Goal: Task Accomplishment & Management: Manage account settings

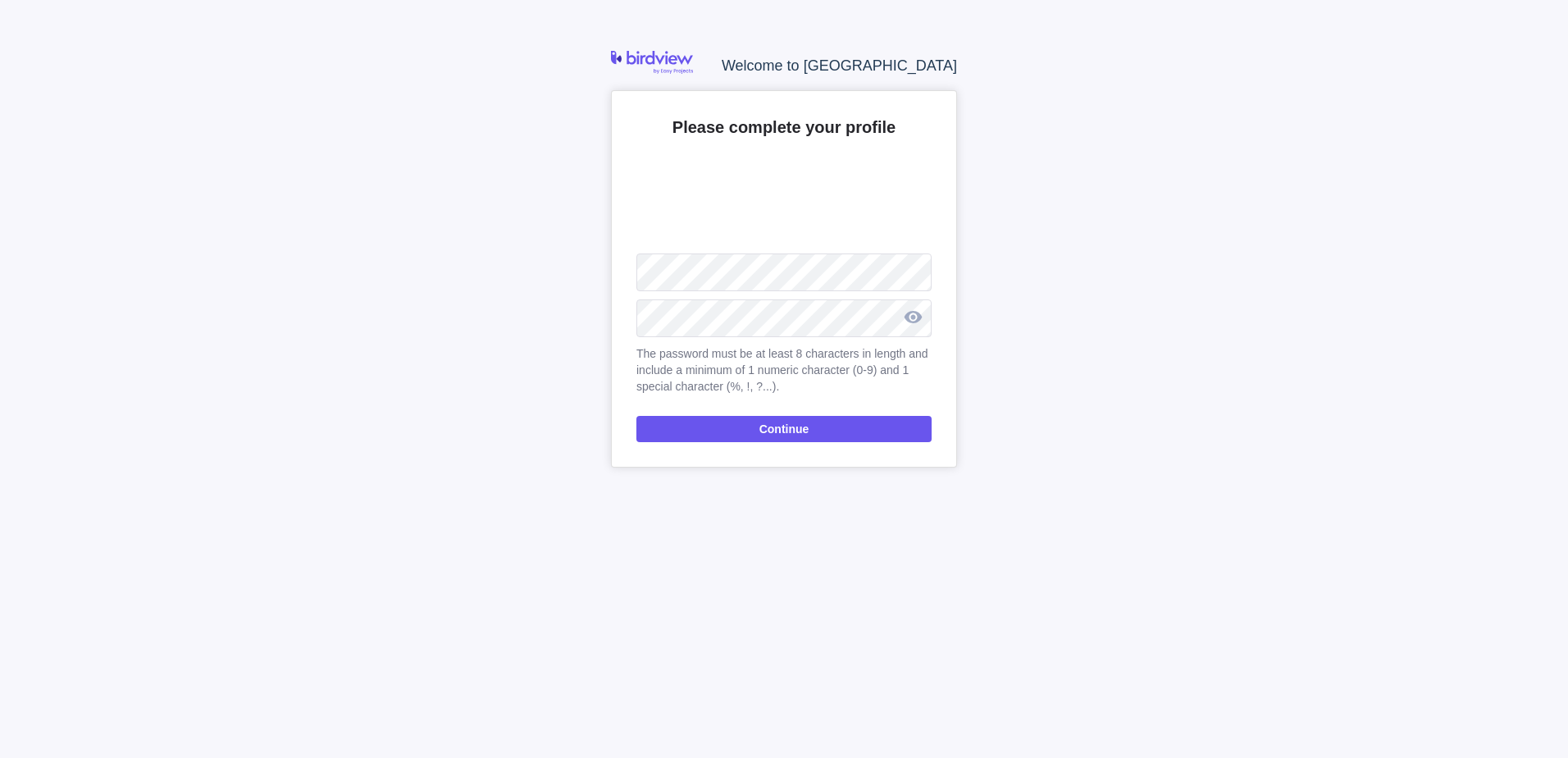
click at [910, 316] on div at bounding box center [913, 317] width 38 height 40
click at [833, 426] on span "Continue" at bounding box center [784, 429] width 295 height 26
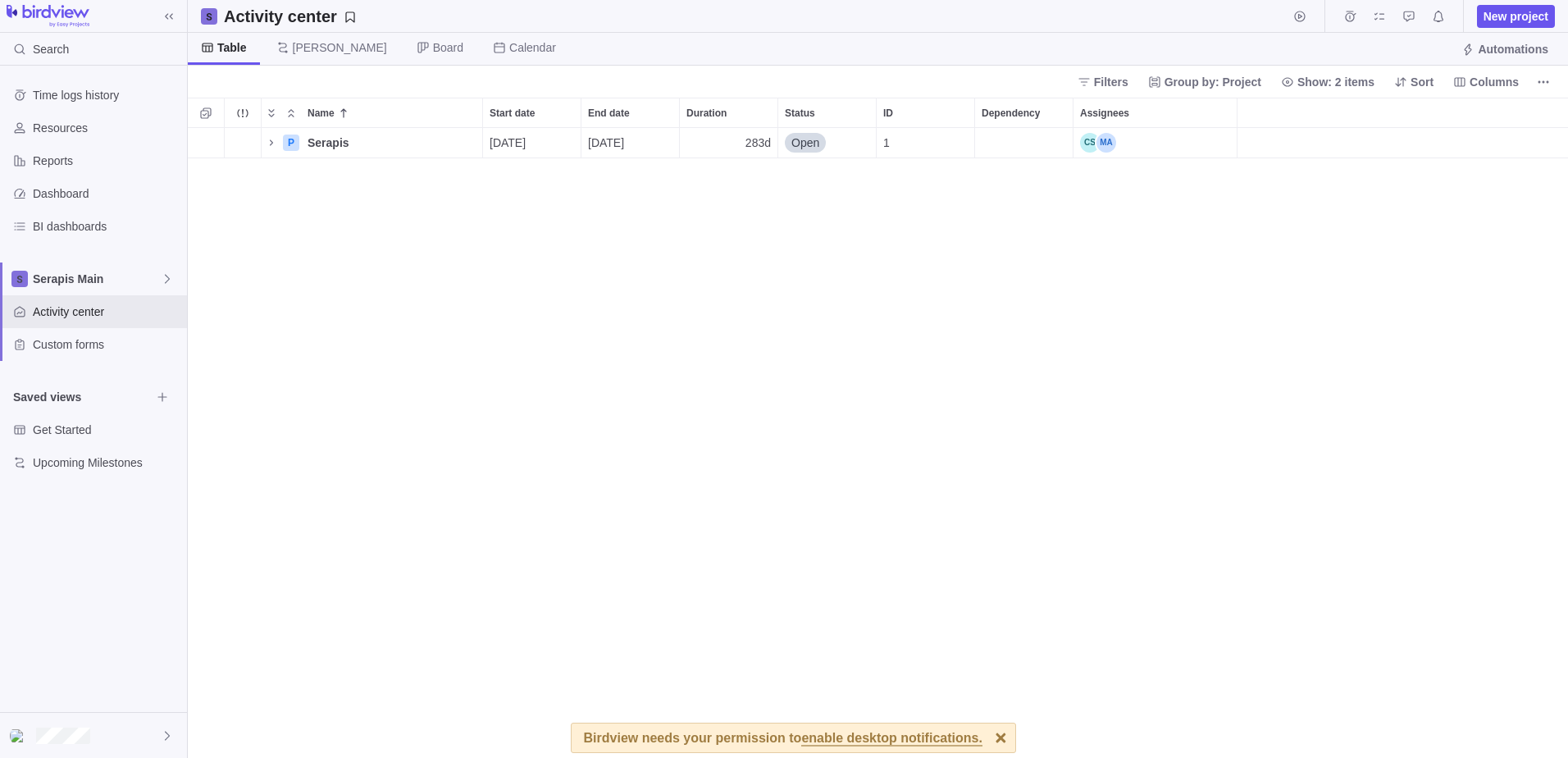
scroll to position [13, 13]
click at [986, 741] on div at bounding box center [1000, 737] width 29 height 29
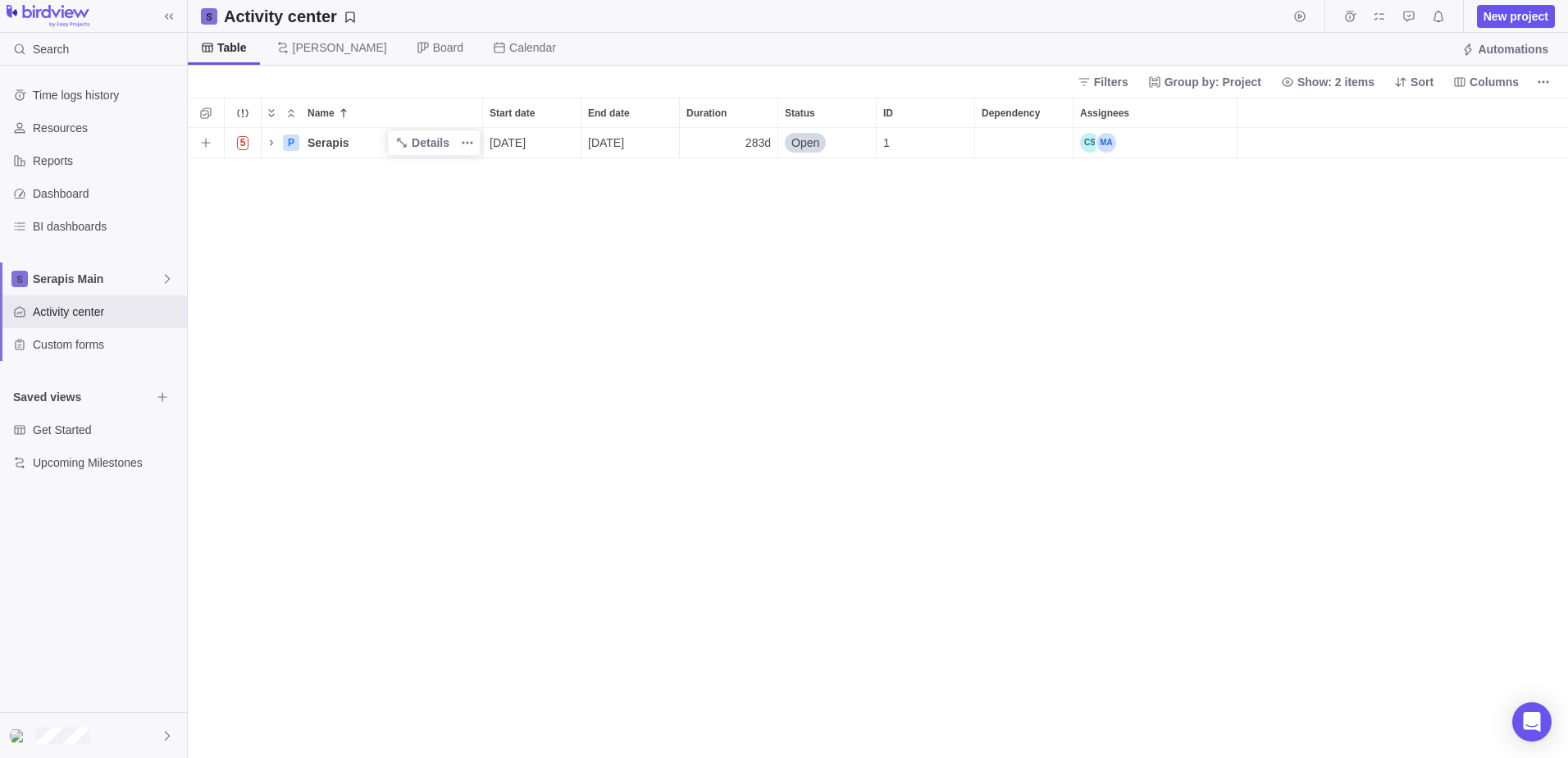
click at [326, 143] on span "Serapis" at bounding box center [328, 142] width 42 height 16
drag, startPoint x: 348, startPoint y: 275, endPoint x: 350, endPoint y: 237, distance: 38.1
click at [350, 268] on div "Name Start date End date Duration Status ID Dependency Assignees 5 P Serapis 09…" at bounding box center [878, 428] width 1380 height 660
click at [331, 142] on span "Serapis" at bounding box center [328, 142] width 42 height 16
click at [331, 142] on input "Serapis" at bounding box center [392, 143] width 183 height 30
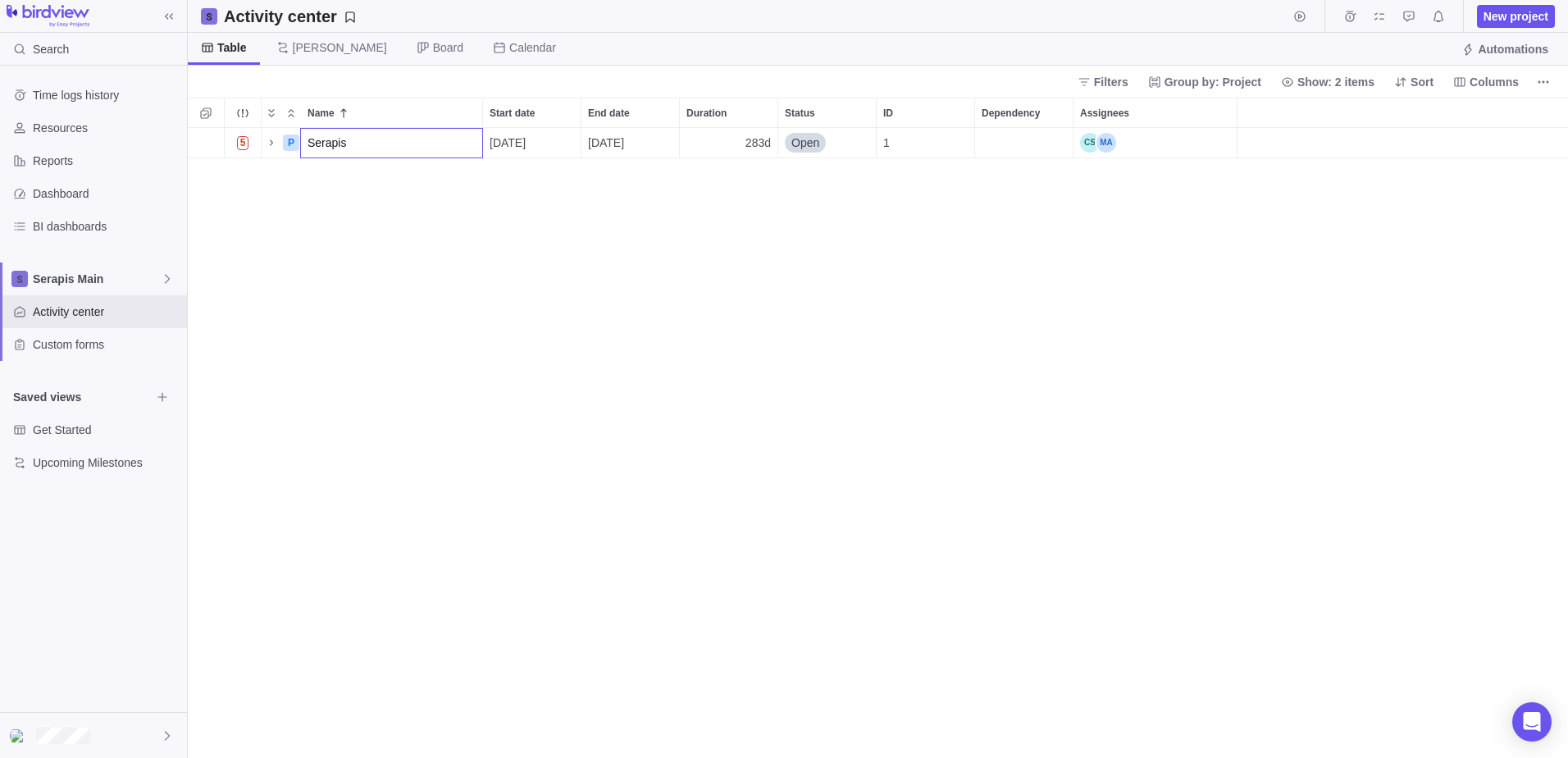
drag, startPoint x: 327, startPoint y: 206, endPoint x: 321, endPoint y: 198, distance: 10.0
click at [326, 205] on div "Name Start date End date Duration Status ID Dependency Assignees 5 P Serapis 09…" at bounding box center [878, 428] width 1380 height 660
click at [271, 143] on icon "Name" at bounding box center [271, 142] width 3 height 6
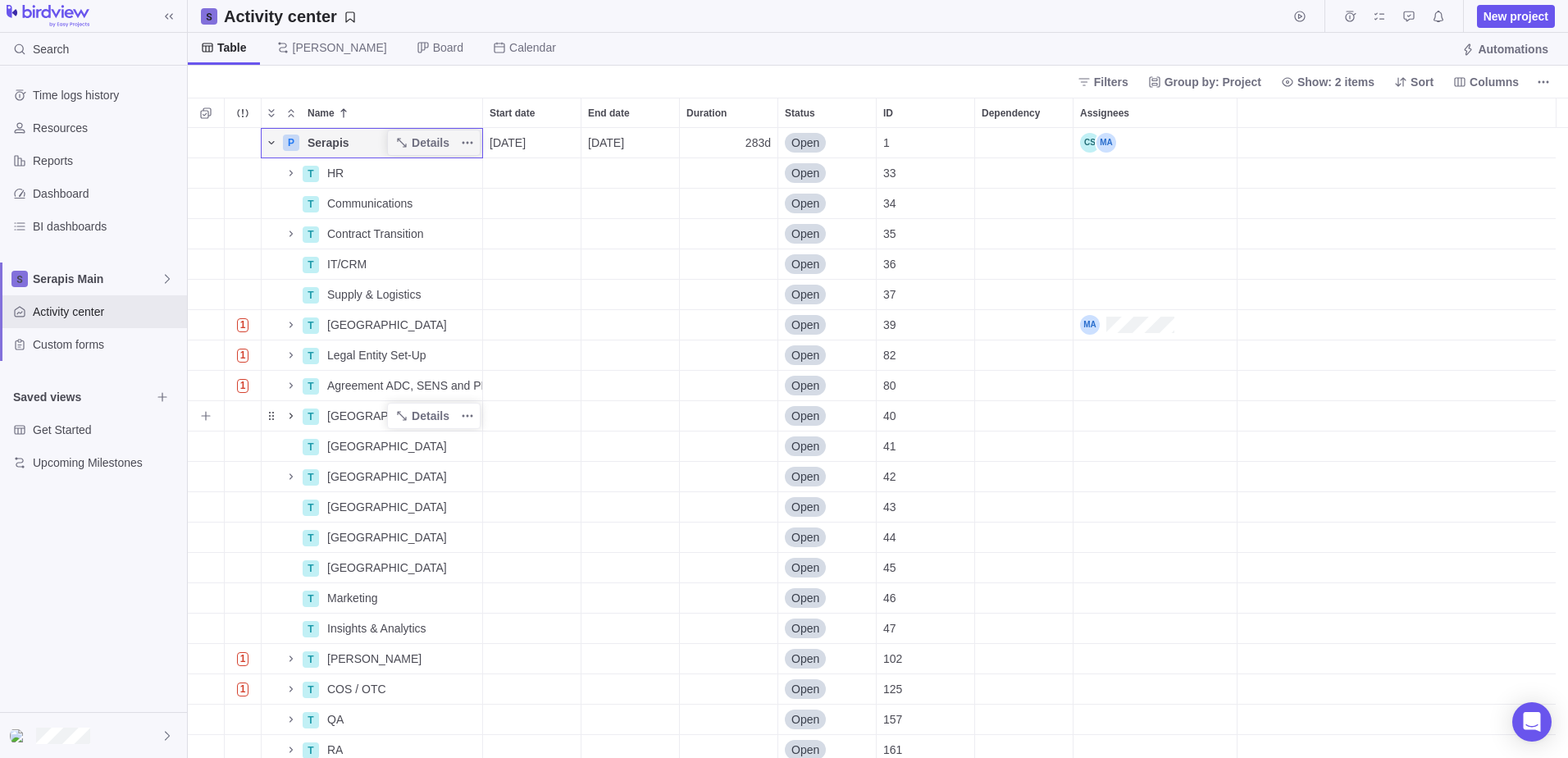
click at [292, 416] on icon "Name" at bounding box center [291, 415] width 3 height 6
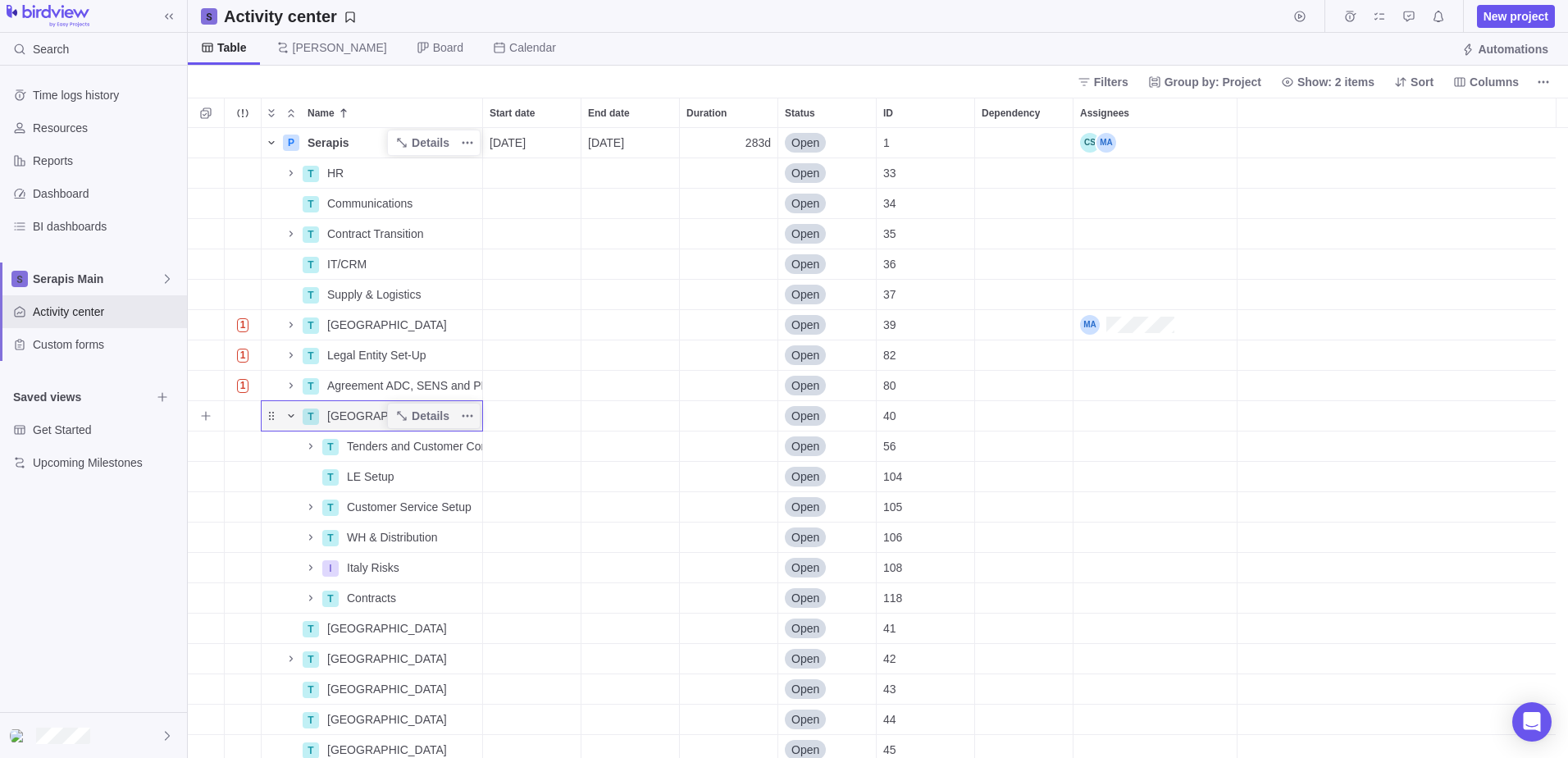
click at [290, 416] on icon "Name" at bounding box center [290, 416] width 6 height 3
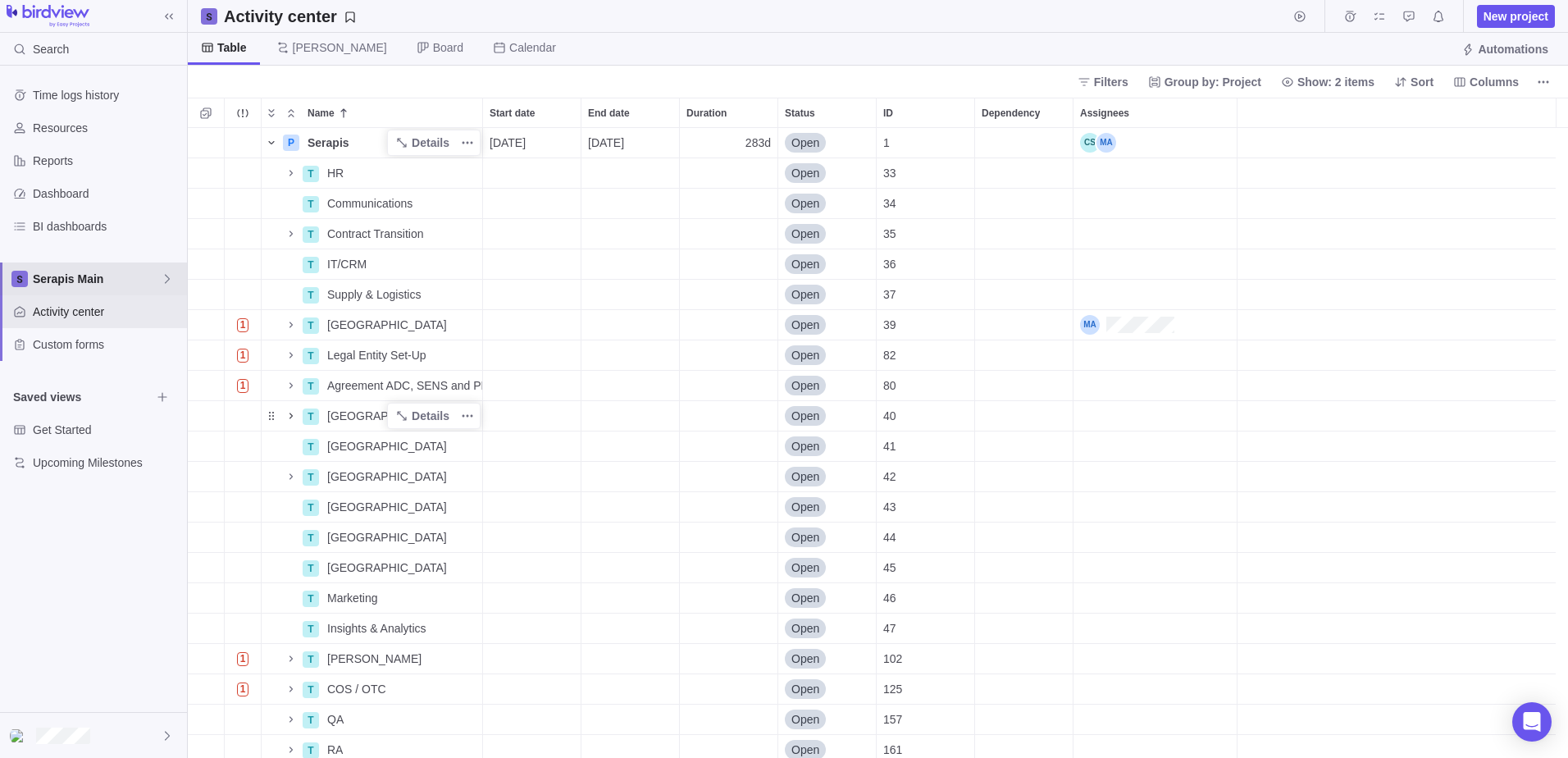
click at [73, 285] on span "Serapis Main" at bounding box center [97, 279] width 128 height 16
click at [86, 322] on span "Serapis Main" at bounding box center [105, 318] width 123 height 16
click at [287, 328] on icon "Name" at bounding box center [291, 325] width 13 height 13
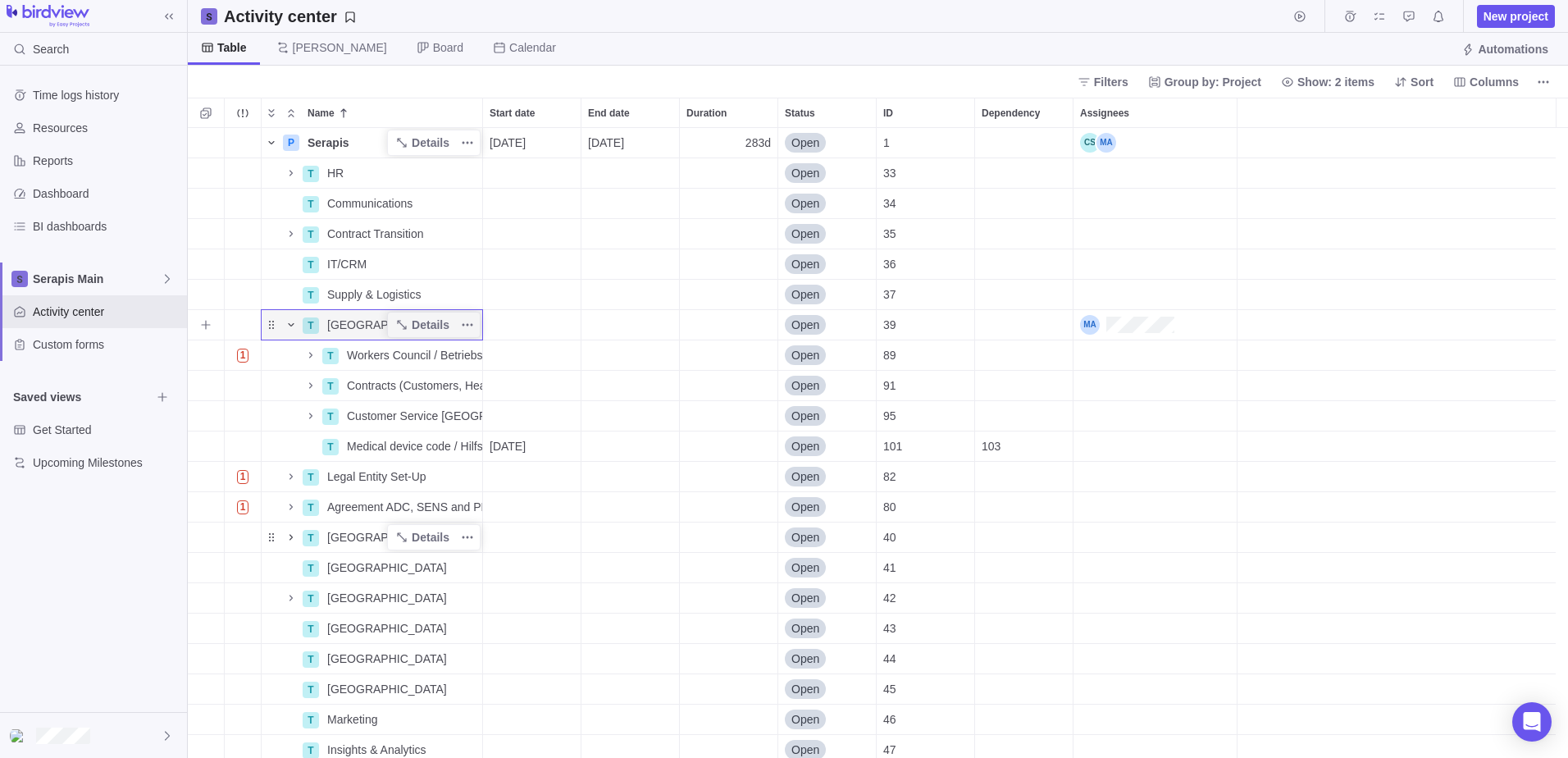
click at [286, 323] on icon "Name" at bounding box center [291, 325] width 13 height 13
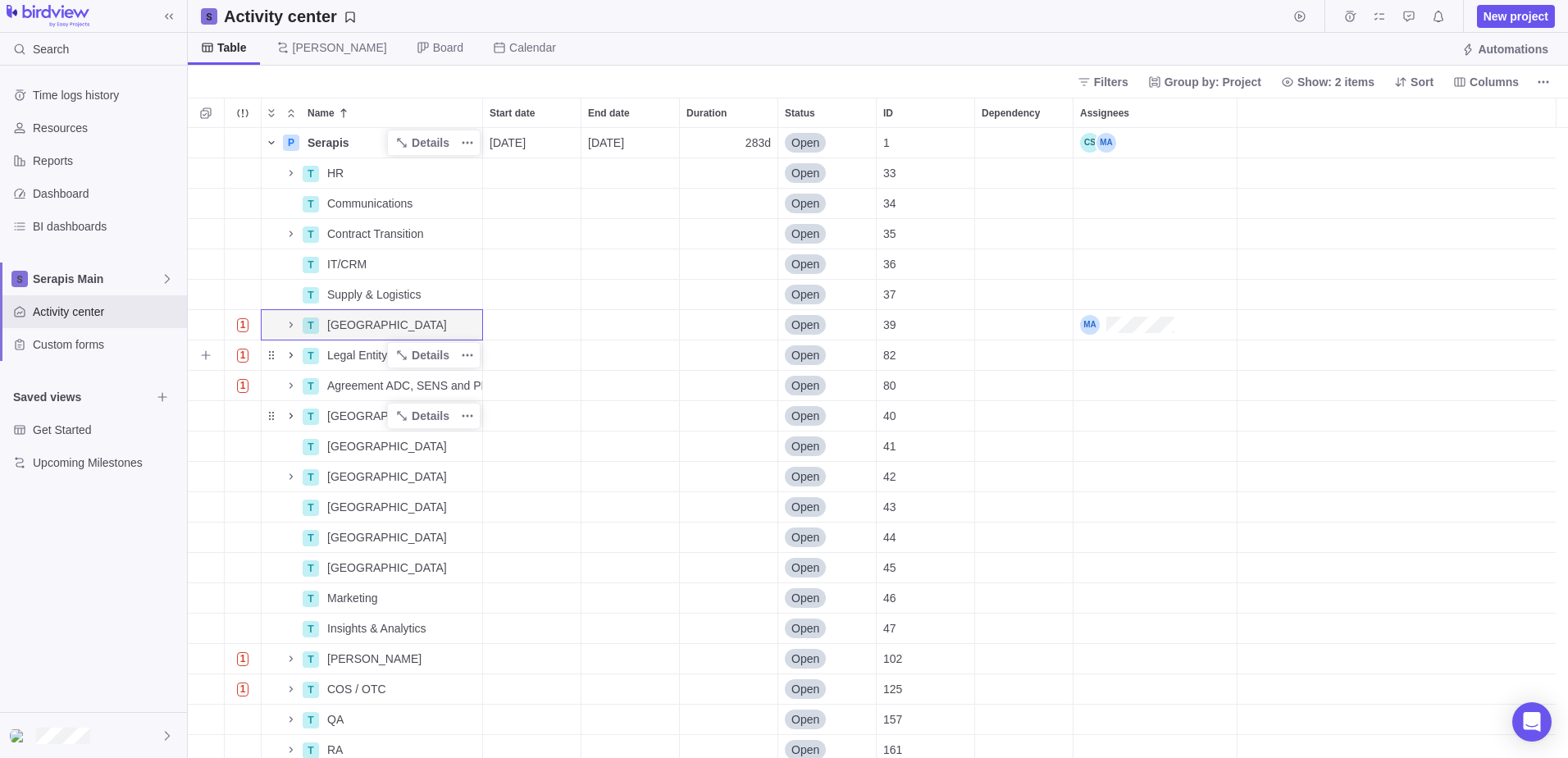
click at [291, 361] on icon "Name" at bounding box center [291, 356] width 13 height 13
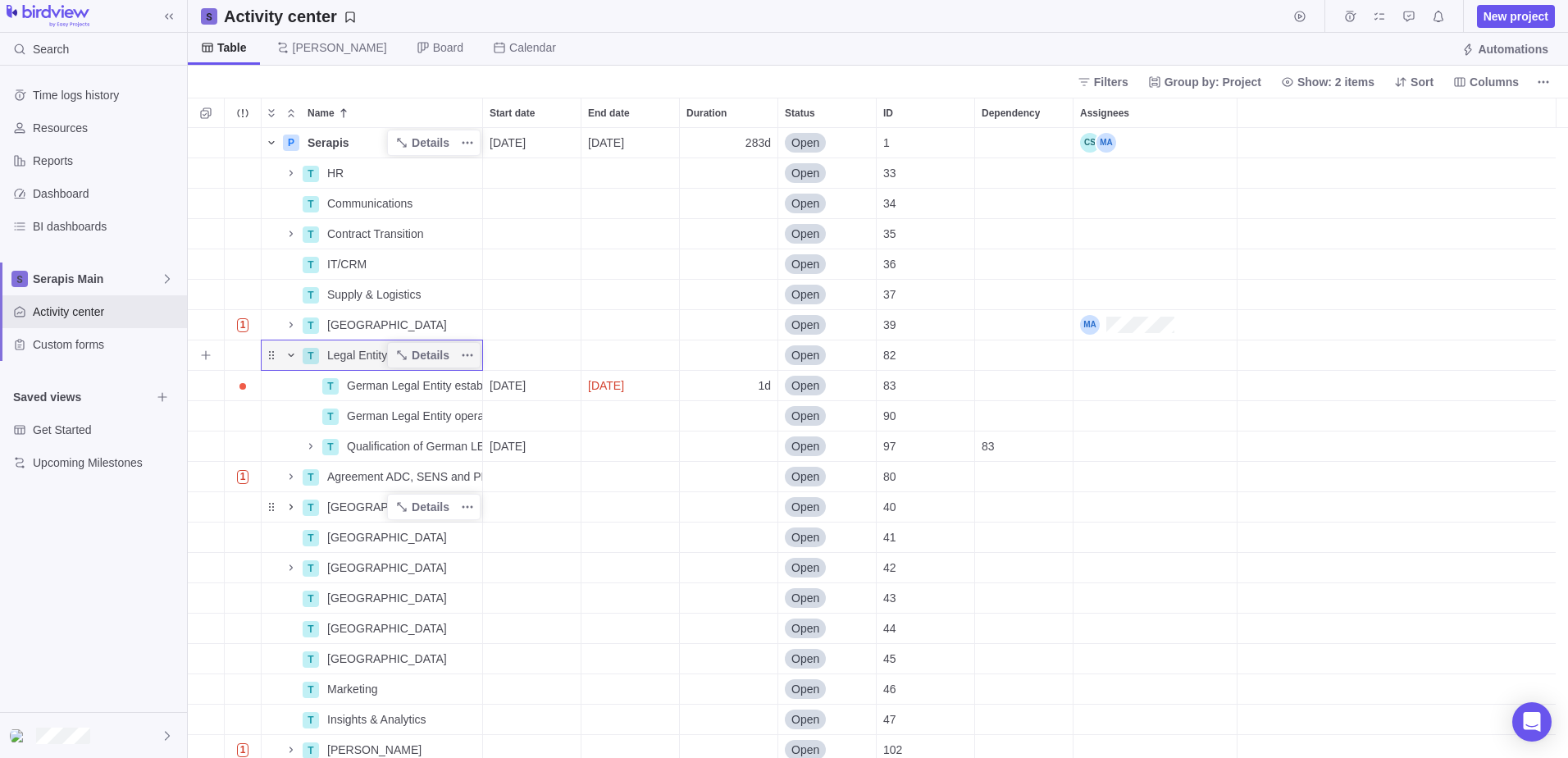
click at [291, 360] on icon "Name" at bounding box center [291, 356] width 13 height 13
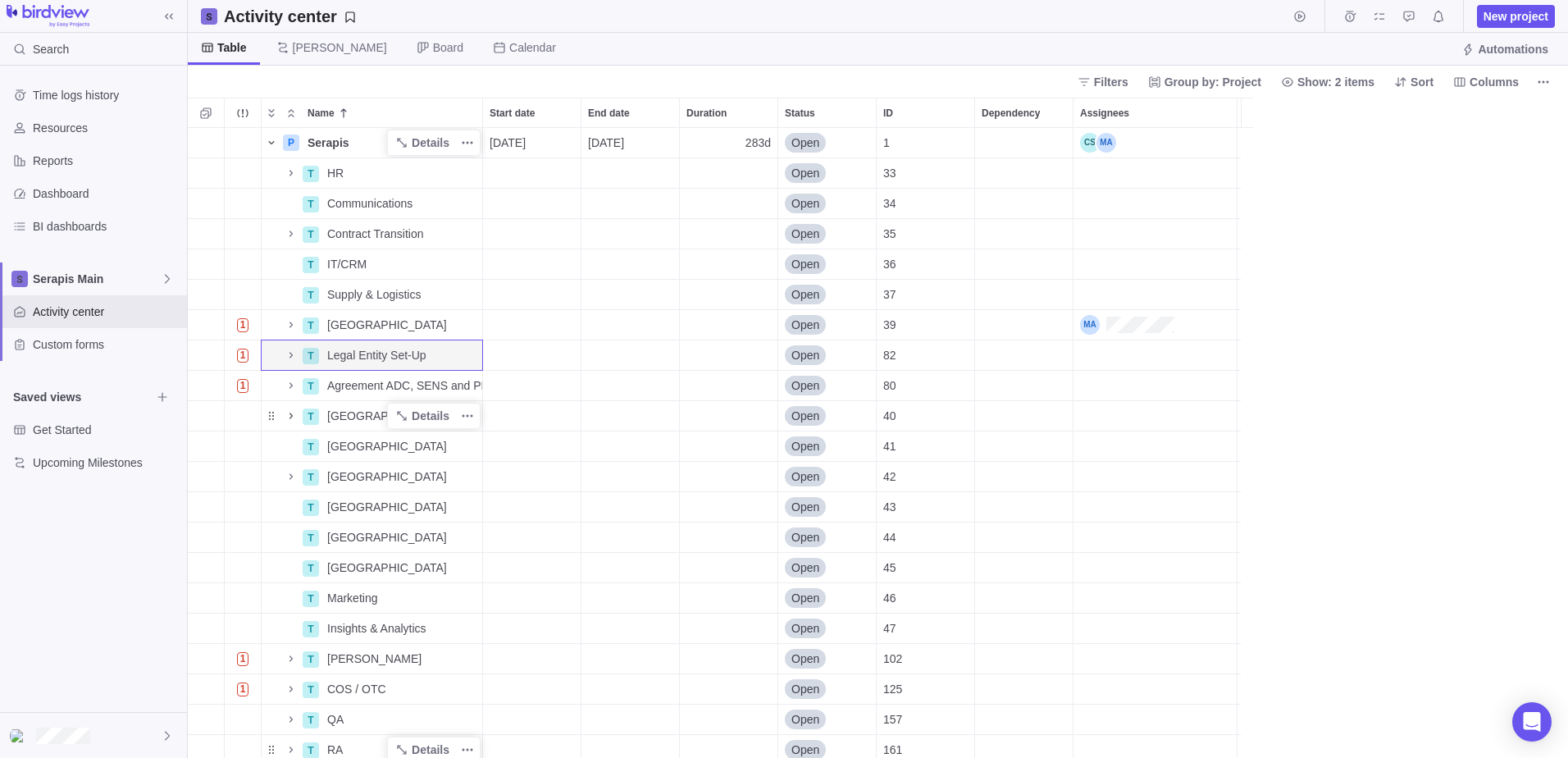
scroll to position [618, 1368]
click at [293, 477] on icon "Name" at bounding box center [291, 476] width 3 height 6
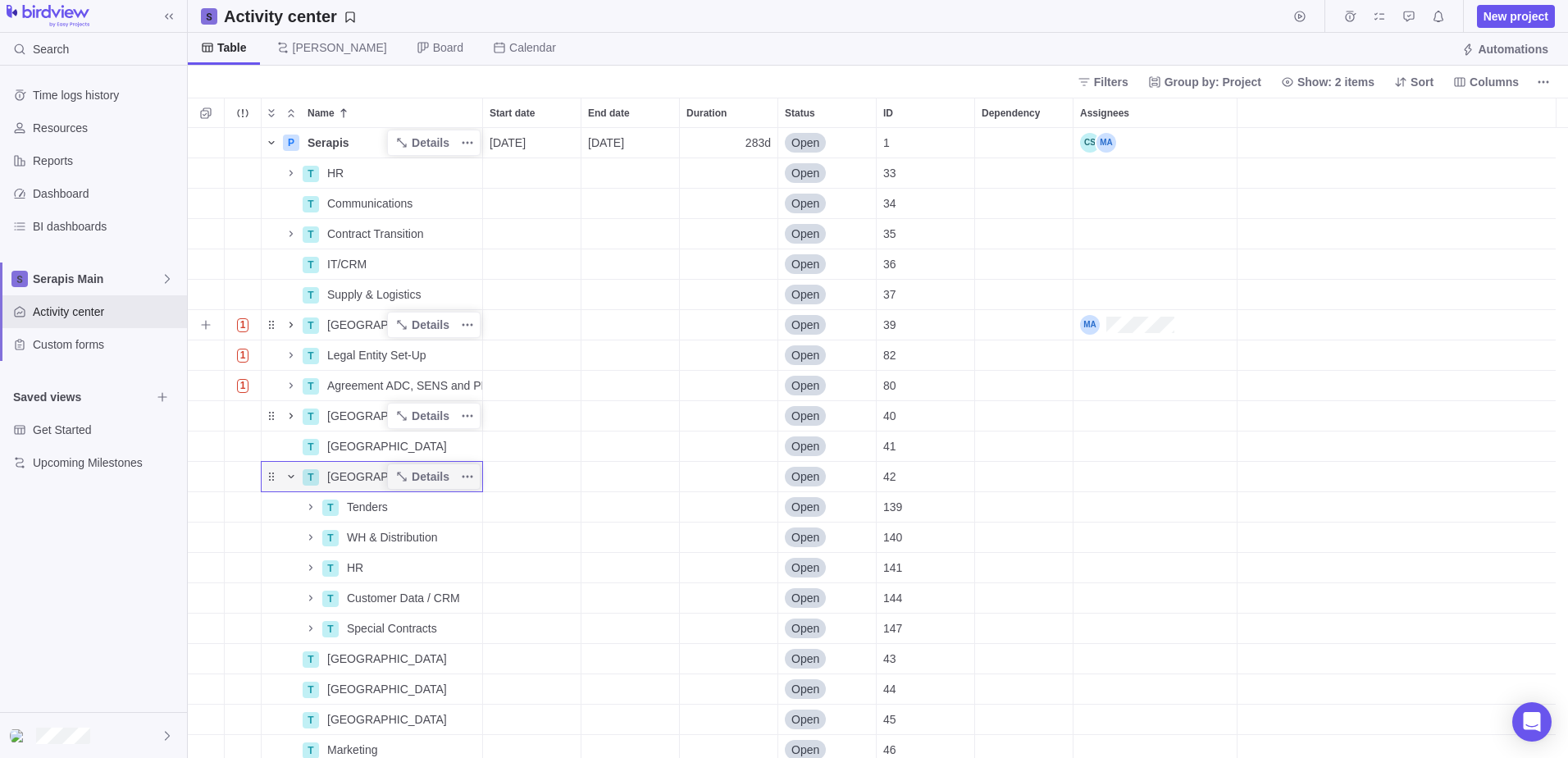
click at [288, 328] on icon "Name" at bounding box center [291, 325] width 13 height 13
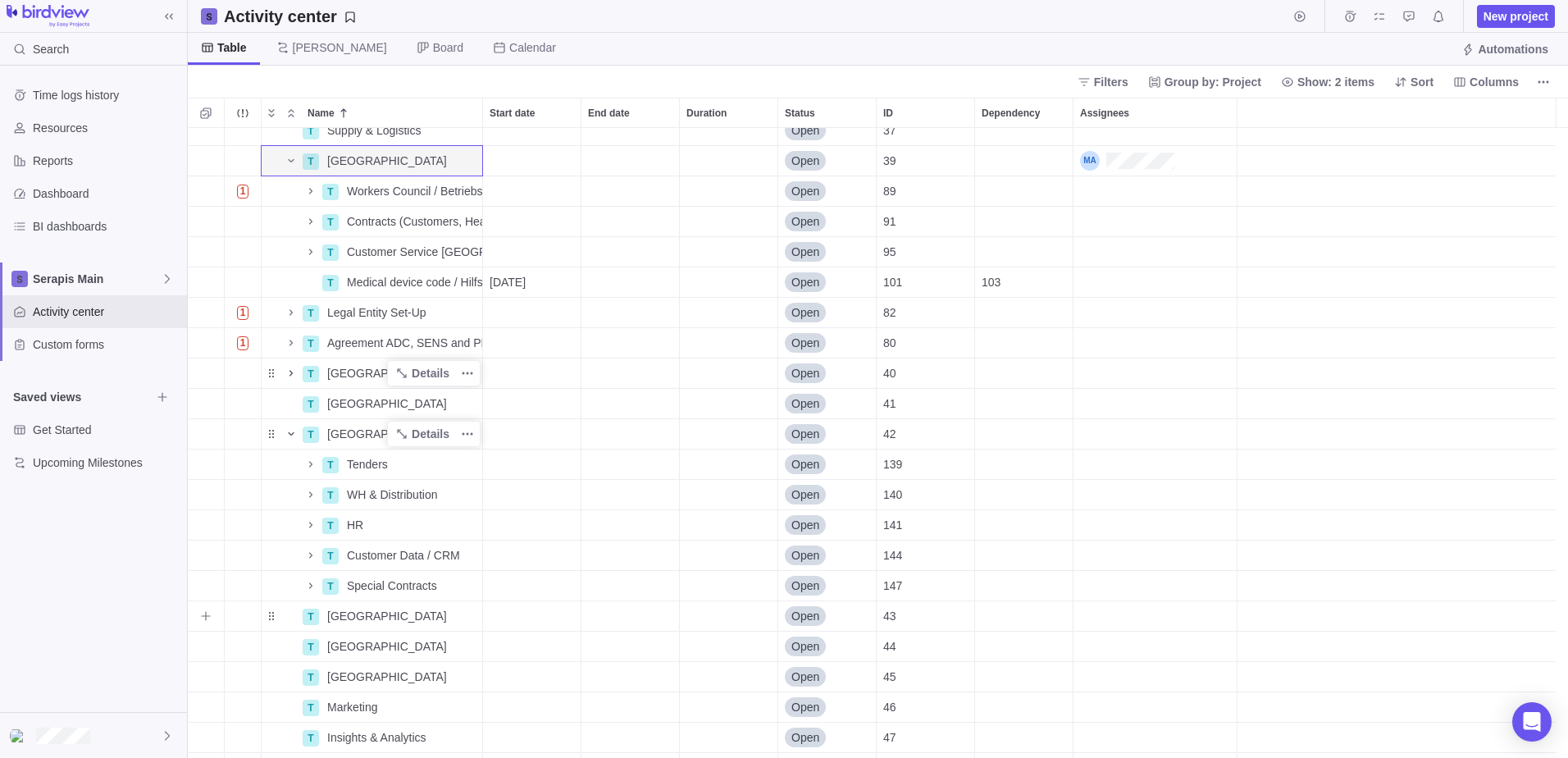
scroll to position [82, 0]
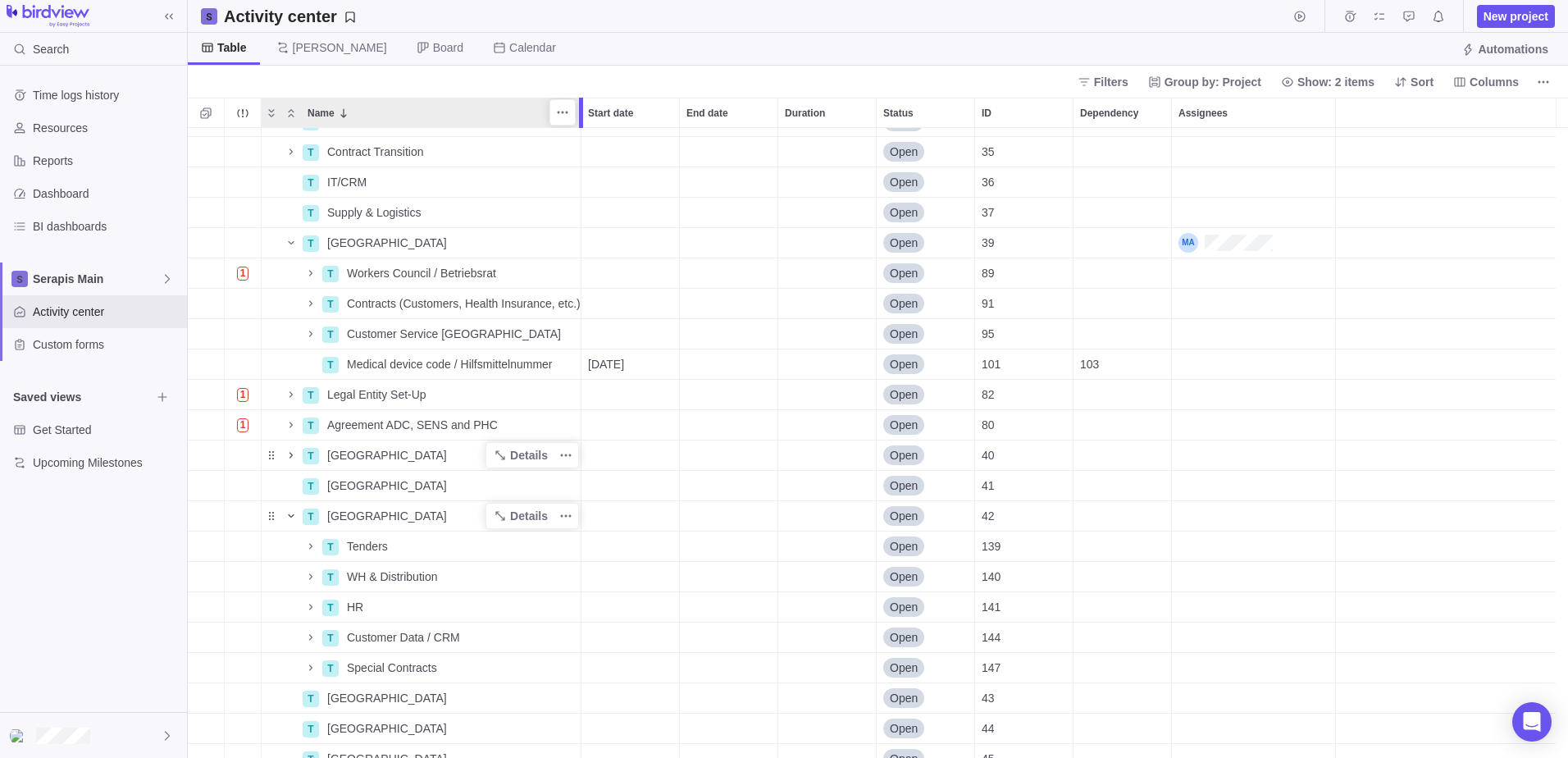
drag, startPoint x: 482, startPoint y: 108, endPoint x: 583, endPoint y: 114, distance: 101.2
click at [583, 114] on div at bounding box center [583, 113] width 13 height 30
